Goal: Task Accomplishment & Management: Use online tool/utility

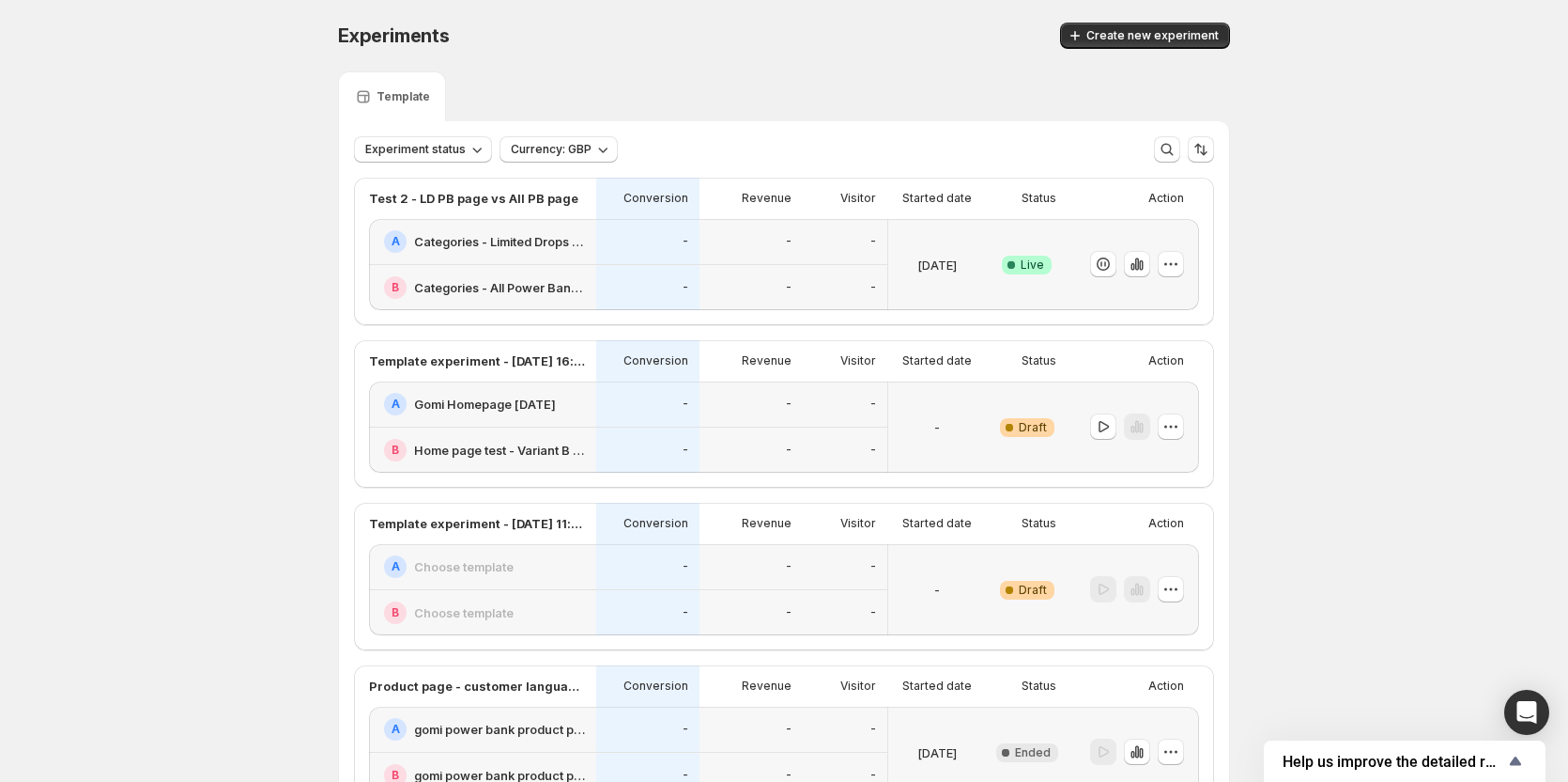
click at [976, 237] on div "[DATE]" at bounding box center [937, 264] width 83 height 68
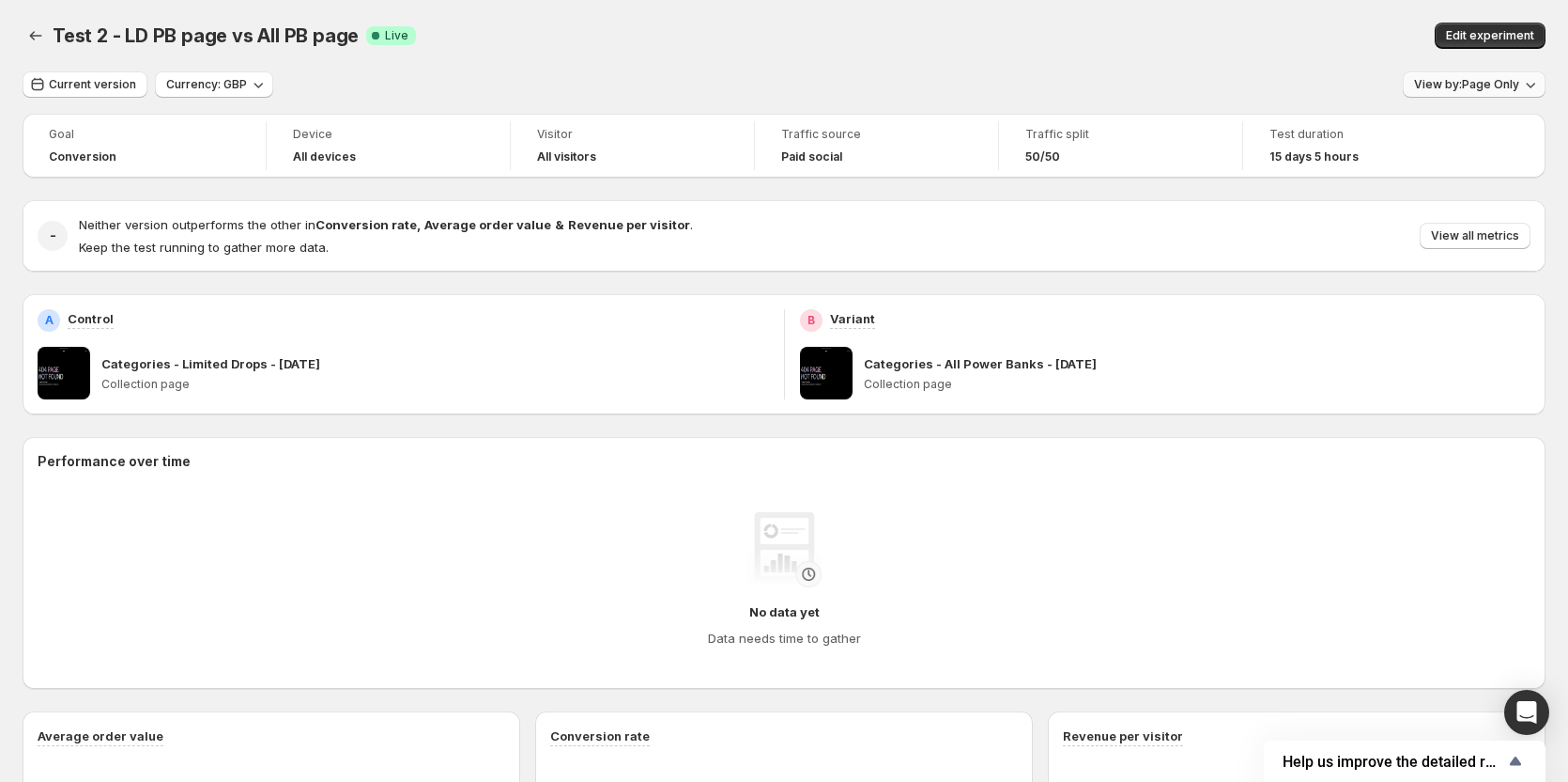
click at [1467, 85] on span "View by: Page Only" at bounding box center [1466, 84] width 106 height 15
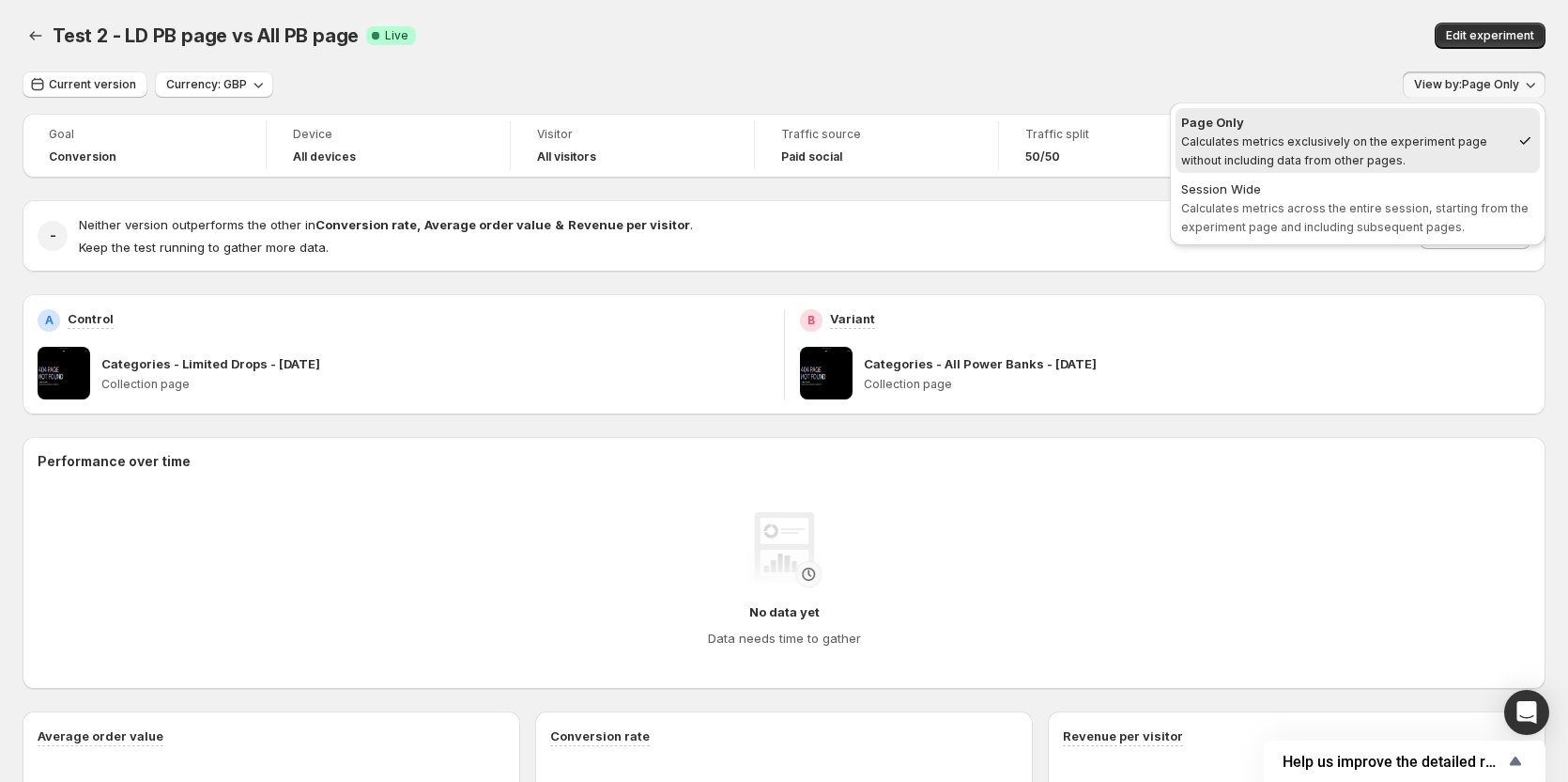
click at [1432, 205] on span "Calculates metrics across the entire session, starting from the experiment page…" at bounding box center [1355, 217] width 347 height 33
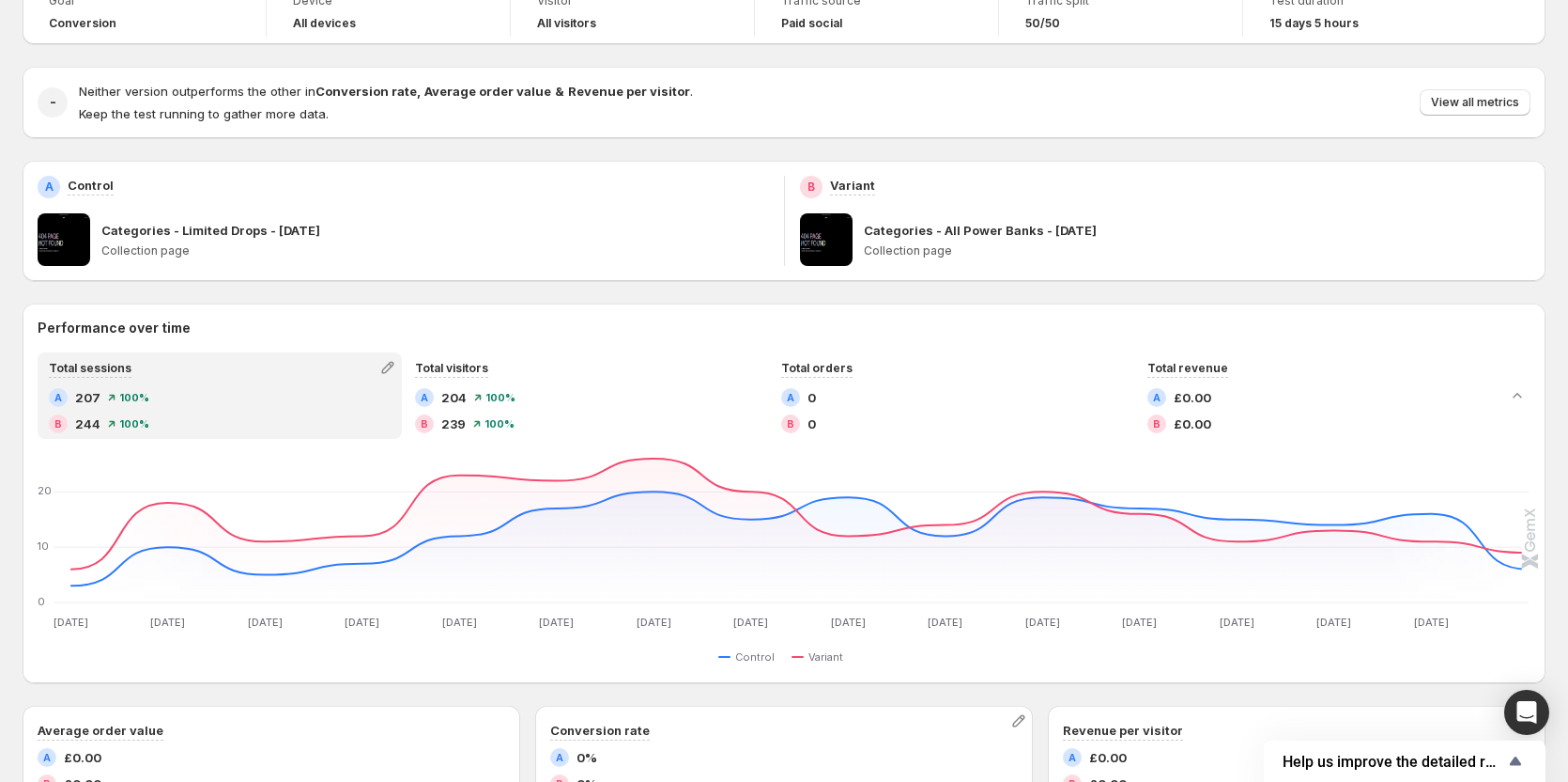
scroll to position [129, 0]
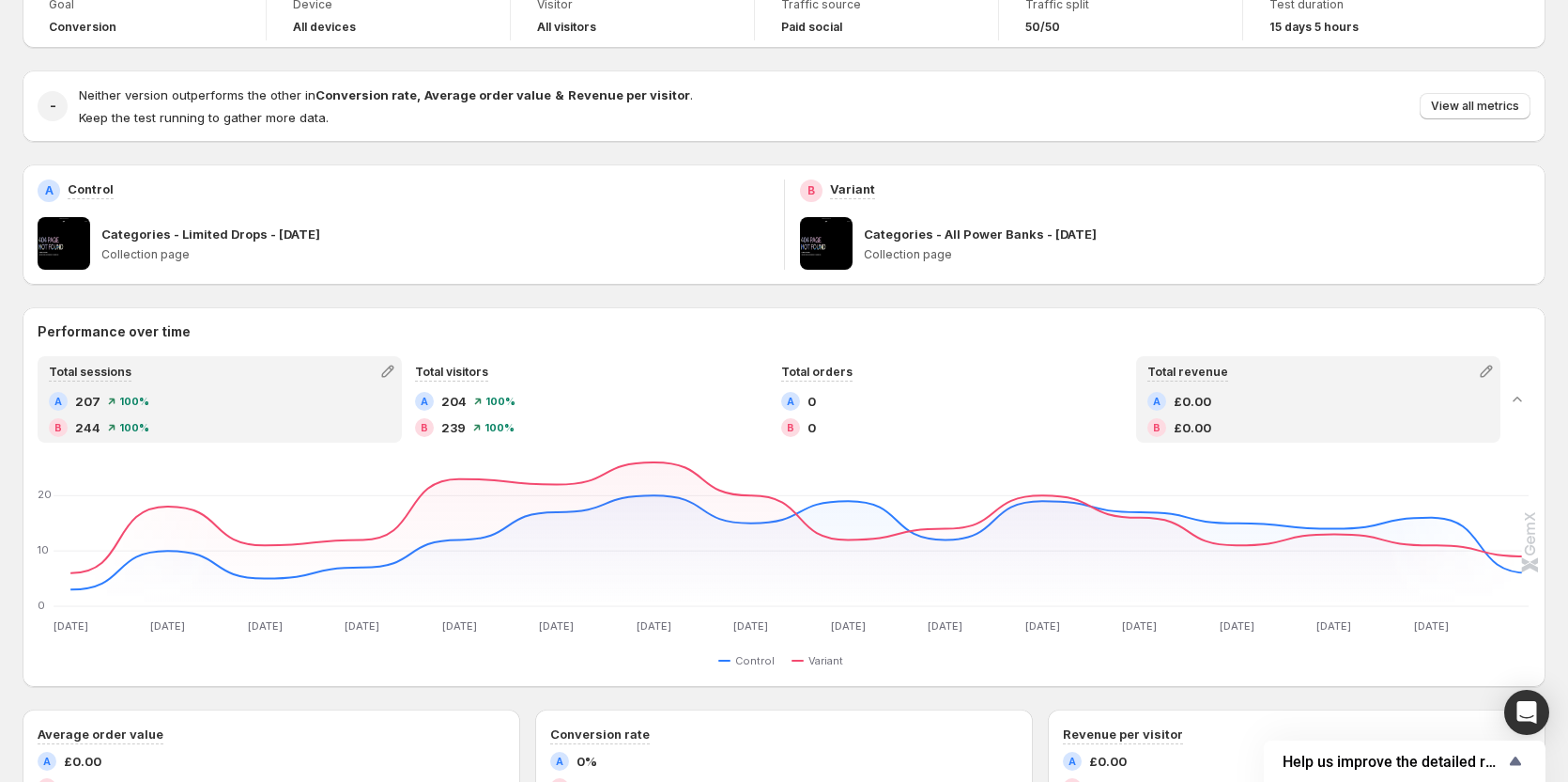
click at [1191, 410] on span "£0.00" at bounding box center [1193, 401] width 37 height 19
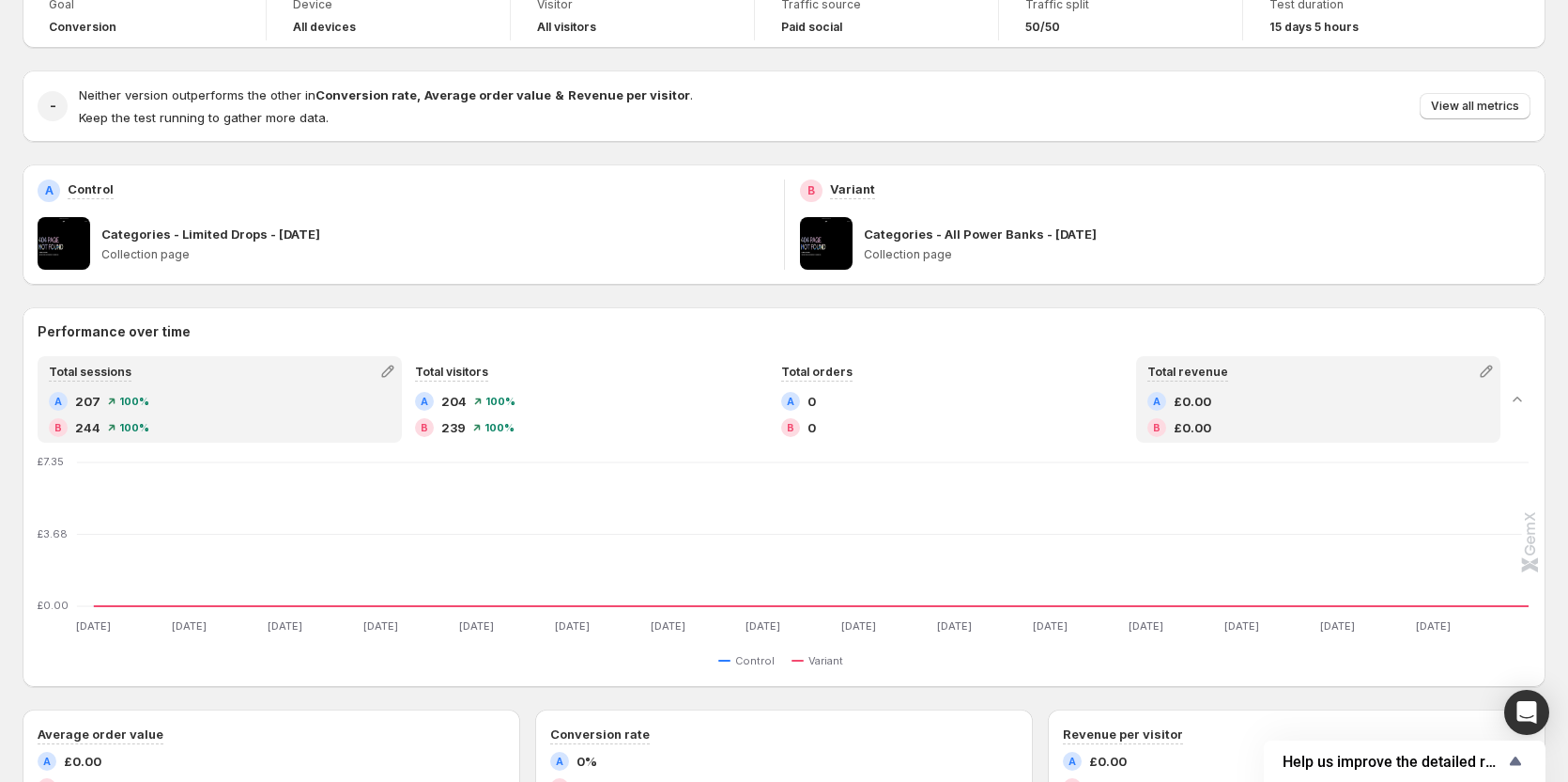
click at [310, 429] on div "B 244 100 %" at bounding box center [219, 428] width 341 height 19
